Goal: Book appointment/travel/reservation

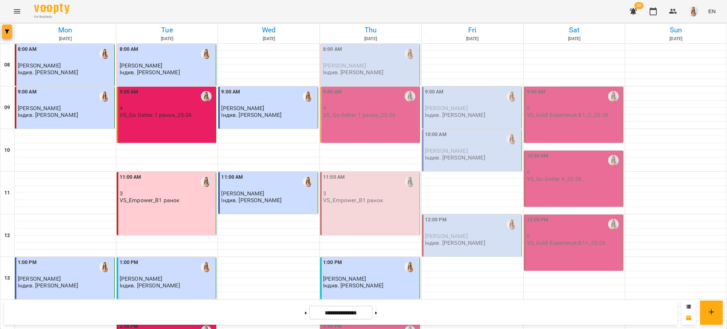
click at [3, 27] on button "button" at bounding box center [7, 32] width 10 height 14
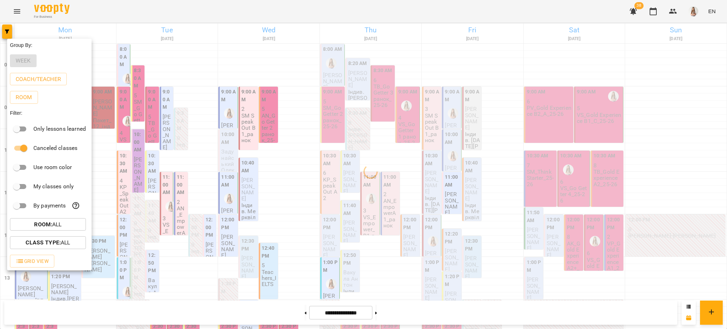
click at [235, 20] on div at bounding box center [363, 164] width 727 height 329
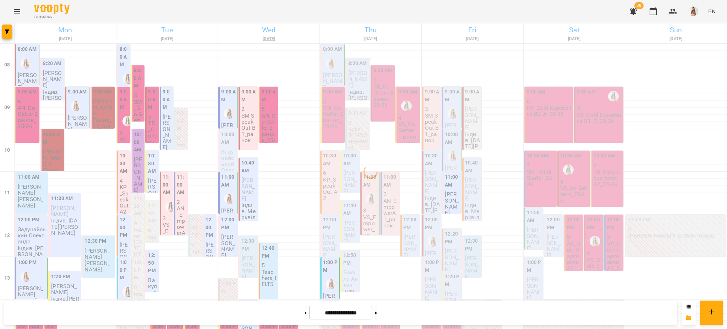
click at [266, 32] on h6 "Wed" at bounding box center [268, 30] width 99 height 11
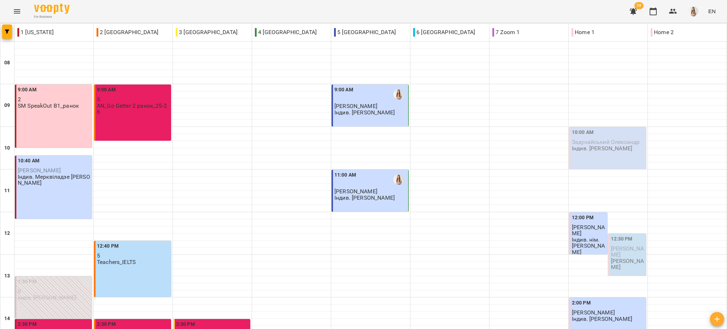
scroll to position [124, 0]
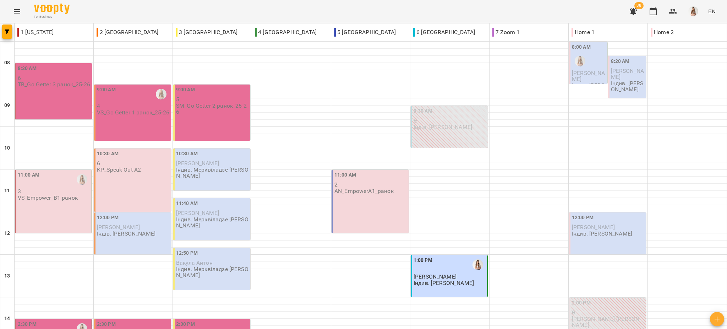
click at [4, 21] on div "For Business 38 EN" at bounding box center [363, 11] width 727 height 23
click at [1, 34] on div at bounding box center [7, 32] width 14 height 18
click at [6, 32] on icon "button" at bounding box center [7, 31] width 4 height 4
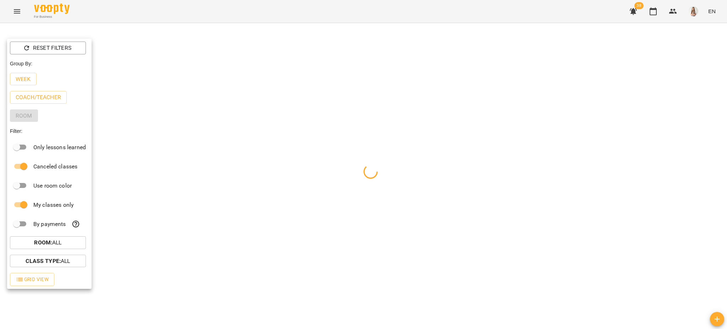
click at [83, 11] on div at bounding box center [363, 164] width 727 height 329
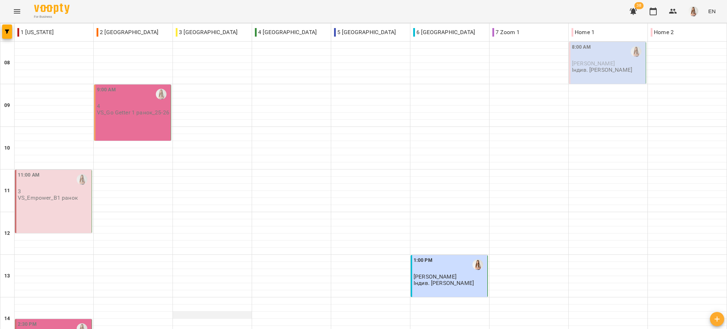
scroll to position [142, 0]
click at [9, 28] on button "button" at bounding box center [7, 32] width 10 height 14
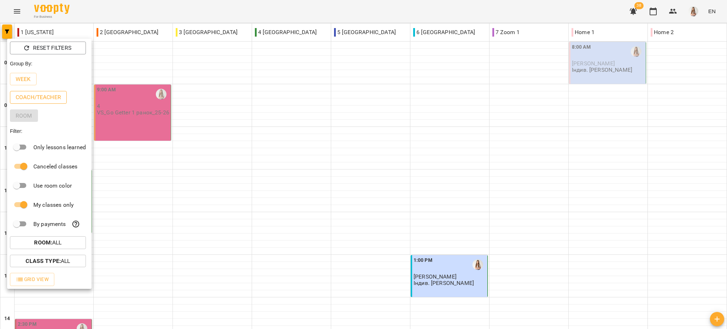
click at [28, 97] on p "Coach/Teacher" at bounding box center [38, 97] width 45 height 9
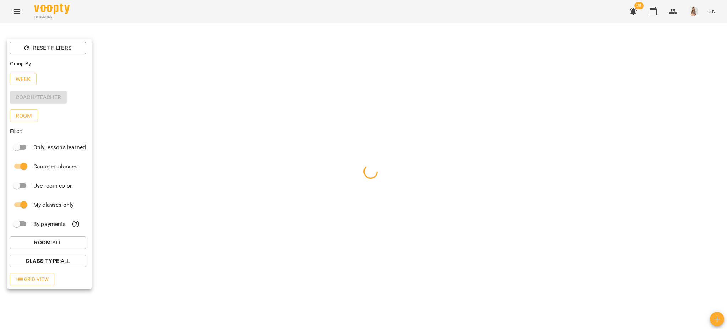
click at [121, 15] on div at bounding box center [363, 164] width 727 height 329
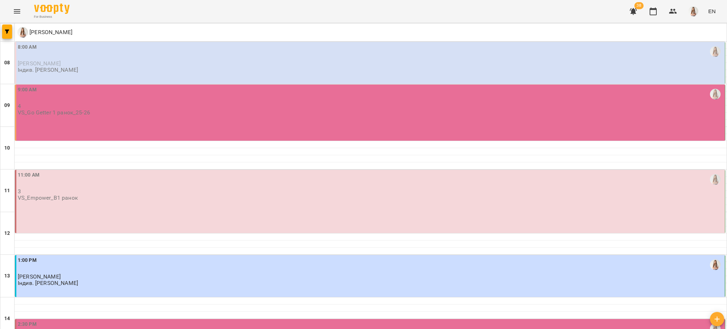
scroll to position [94, 0]
click at [10, 30] on span "button" at bounding box center [7, 31] width 10 height 4
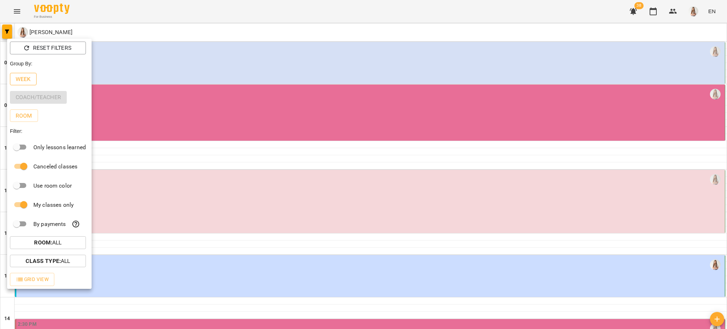
click at [27, 80] on p "Week" at bounding box center [23, 79] width 15 height 9
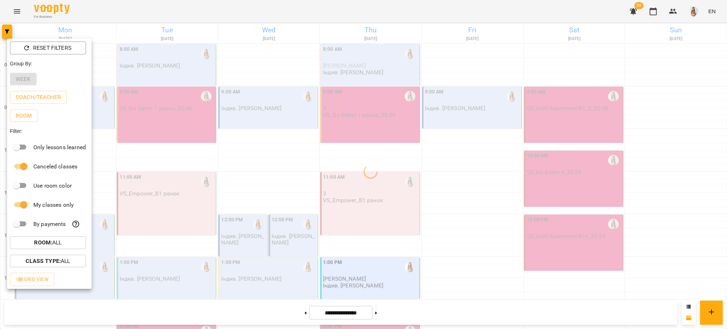
click at [165, 21] on div at bounding box center [363, 164] width 727 height 329
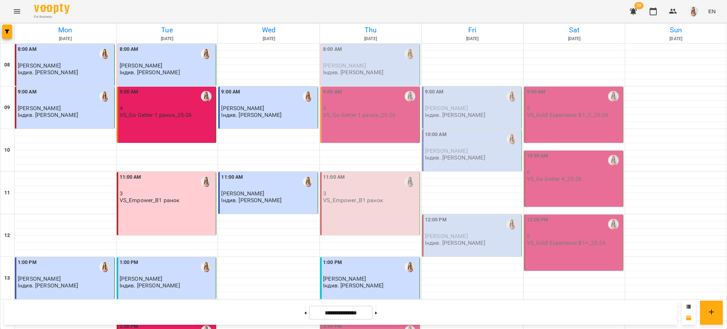
scroll to position [300, 0]
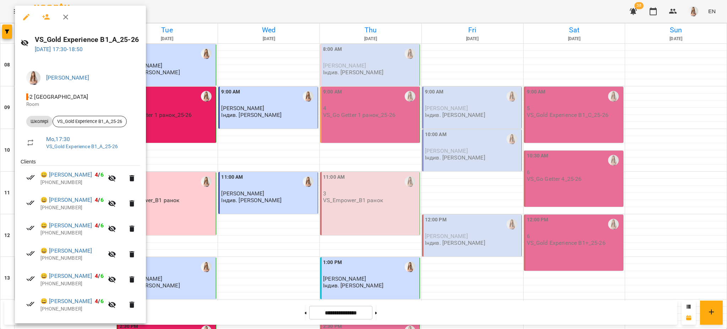
click at [228, 170] on div at bounding box center [363, 164] width 727 height 329
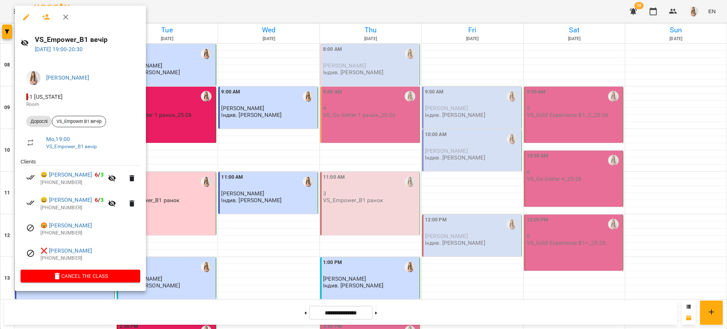
click at [242, 4] on div at bounding box center [363, 164] width 727 height 329
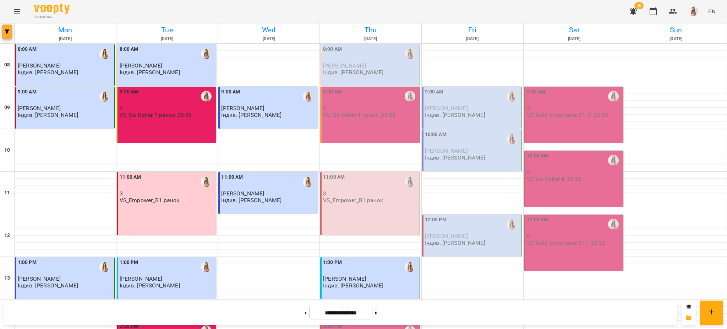
click at [6, 30] on icon "button" at bounding box center [7, 31] width 4 height 4
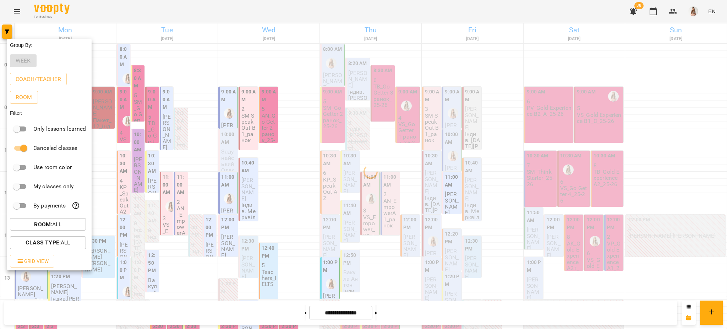
click at [349, 17] on div at bounding box center [363, 164] width 727 height 329
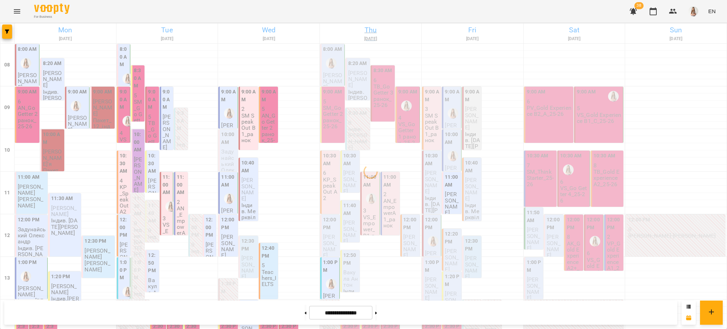
click at [371, 36] on h6 "[DATE]" at bounding box center [370, 39] width 99 height 7
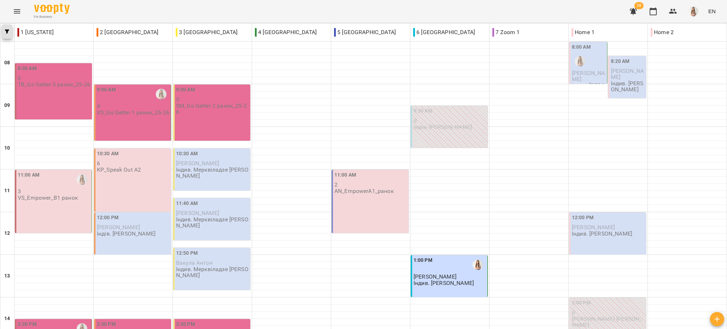
click at [4, 30] on span "button" at bounding box center [7, 31] width 10 height 4
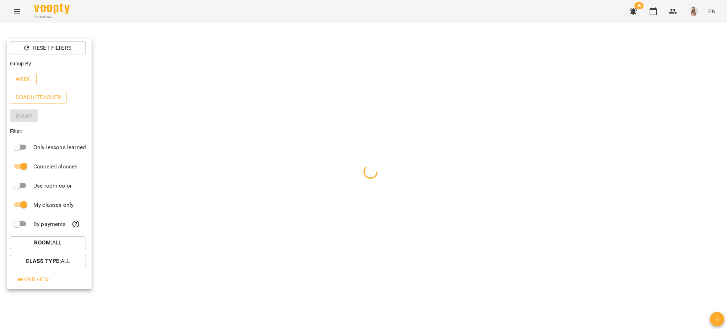
click at [23, 83] on p "Week" at bounding box center [23, 79] width 15 height 9
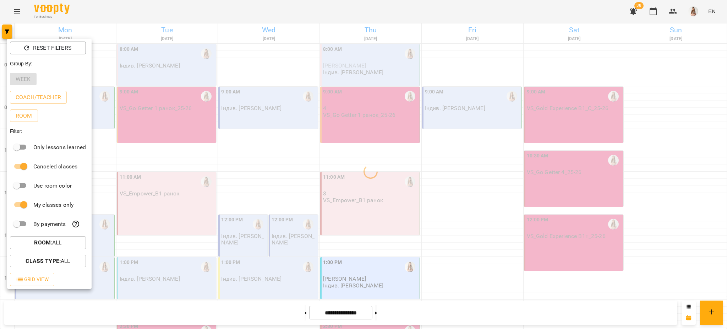
click at [114, 9] on div at bounding box center [363, 164] width 727 height 329
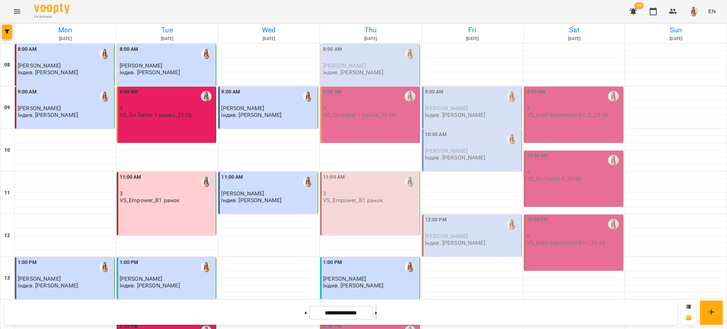
click at [377, 310] on button at bounding box center [376, 313] width 2 height 16
type input "**********"
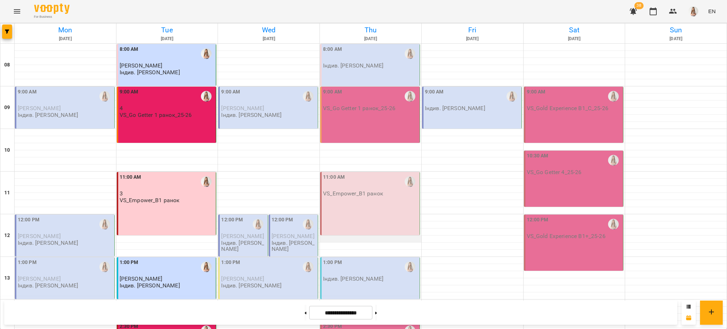
scroll to position [0, 0]
